Goal: Complete application form

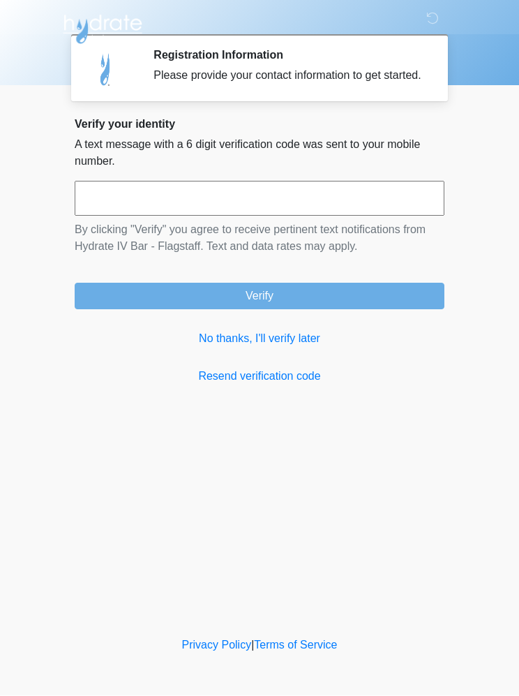
click at [344, 213] on input "text" at bounding box center [260, 198] width 370 height 35
type input "******"
click at [347, 306] on button "Verify" at bounding box center [260, 296] width 370 height 27
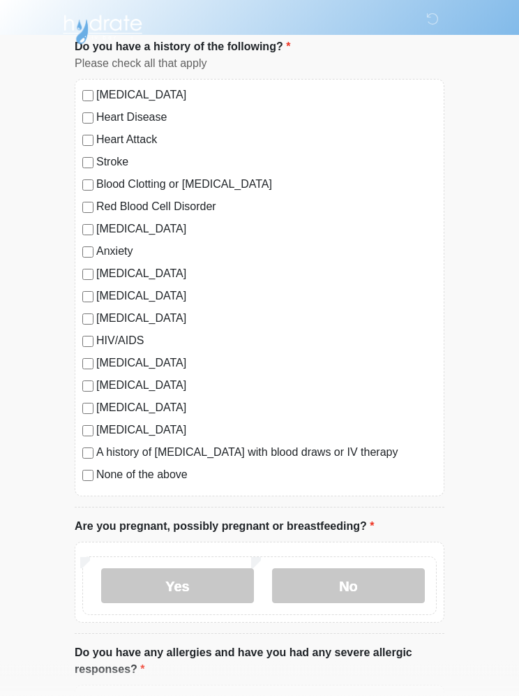
scroll to position [93, 0]
click at [368, 585] on label "No" at bounding box center [348, 585] width 153 height 35
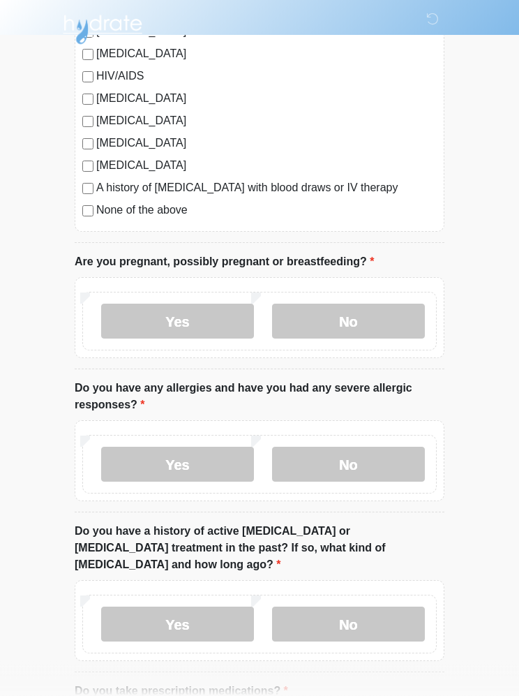
scroll to position [367, 0]
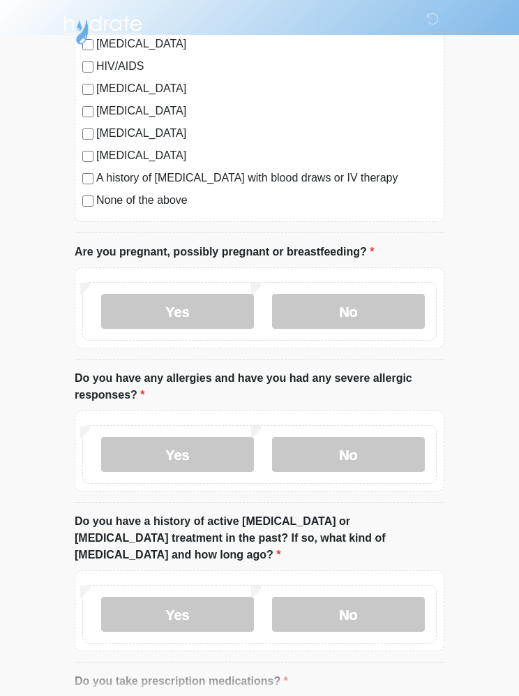
click at [402, 451] on label "No" at bounding box center [348, 454] width 153 height 35
click at [383, 598] on label "No" at bounding box center [348, 614] width 153 height 35
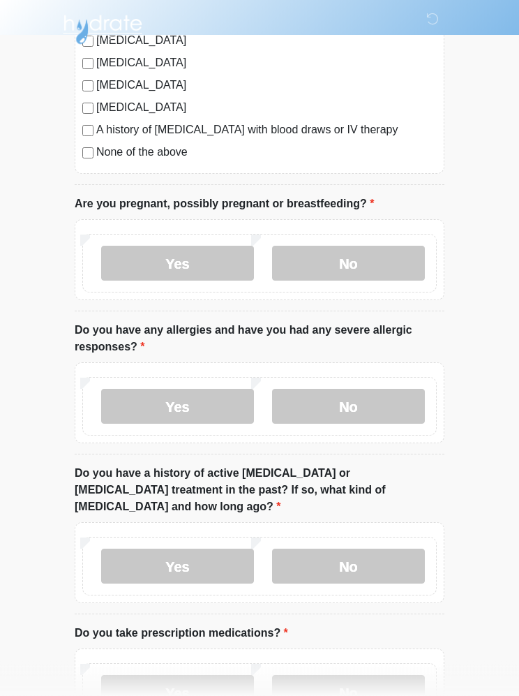
scroll to position [457, 0]
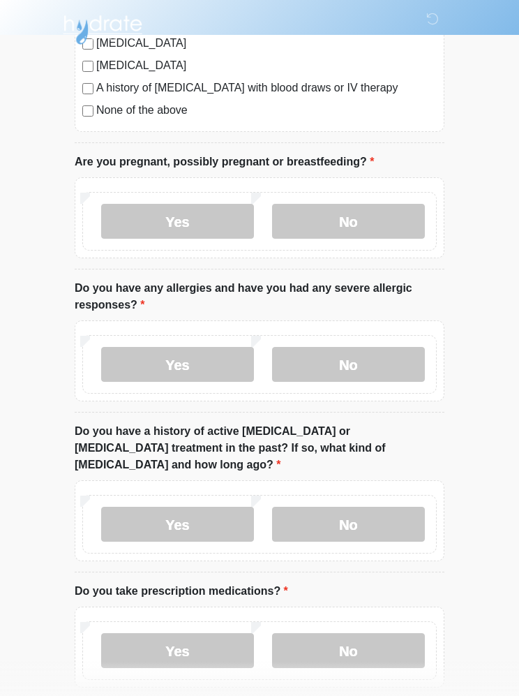
click at [372, 638] on label "No" at bounding box center [348, 650] width 153 height 35
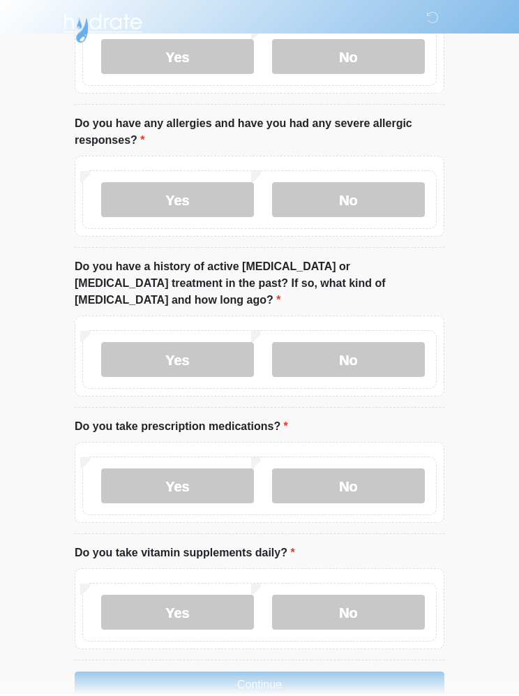
scroll to position [680, 0]
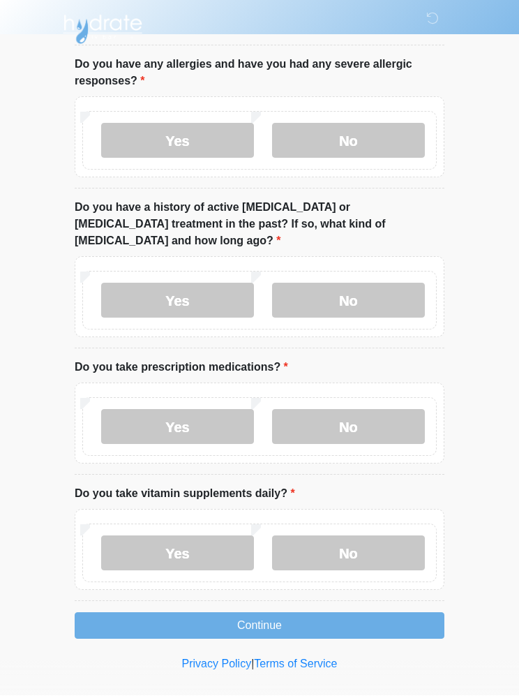
click at [376, 536] on label "No" at bounding box center [348, 553] width 153 height 35
click at [372, 613] on button "Continue" at bounding box center [260, 626] width 370 height 27
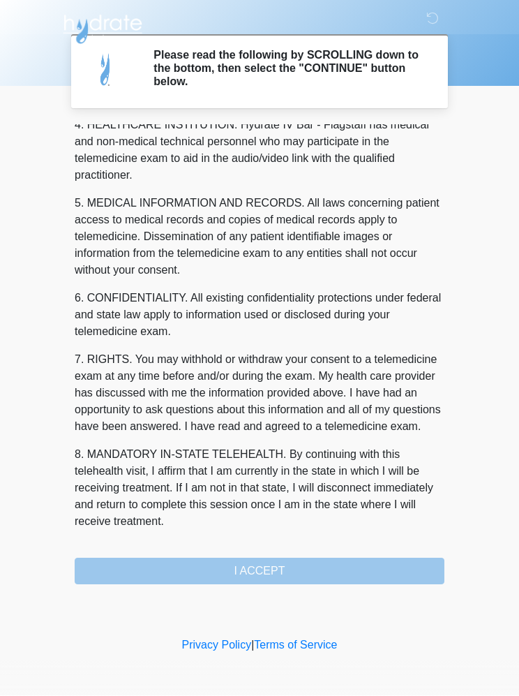
scroll to position [410, 0]
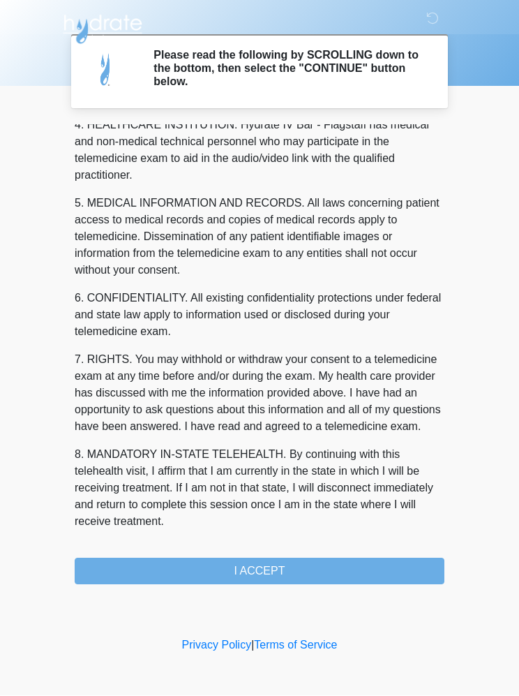
click at [350, 564] on button "I ACCEPT" at bounding box center [260, 571] width 370 height 27
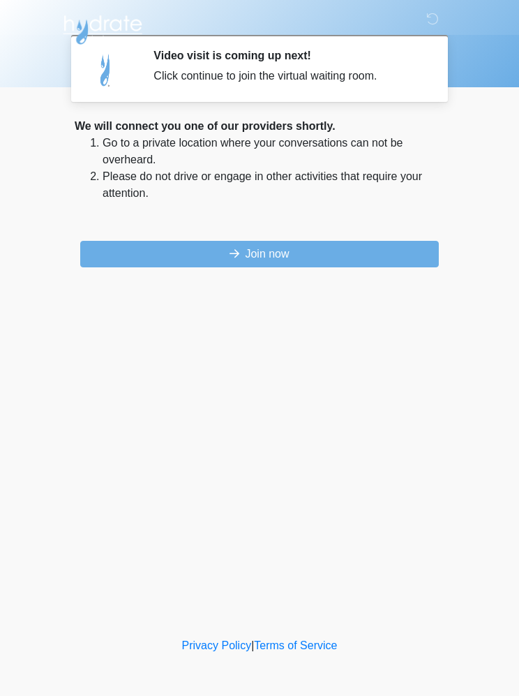
click at [117, 254] on button "Join now" at bounding box center [259, 254] width 359 height 27
